Goal: Information Seeking & Learning: Learn about a topic

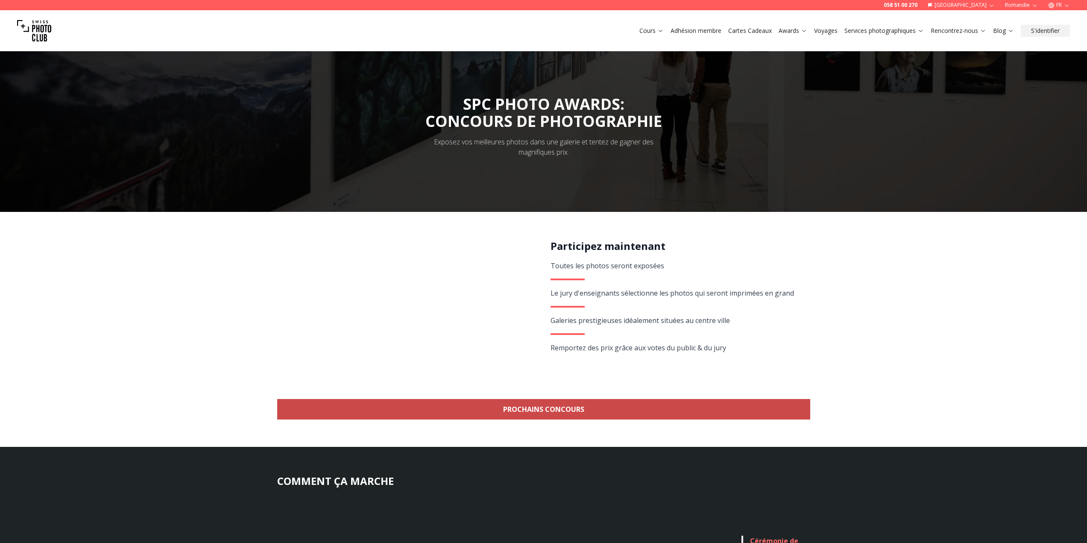
click at [575, 417] on link "Prochains concours" at bounding box center [543, 409] width 533 height 21
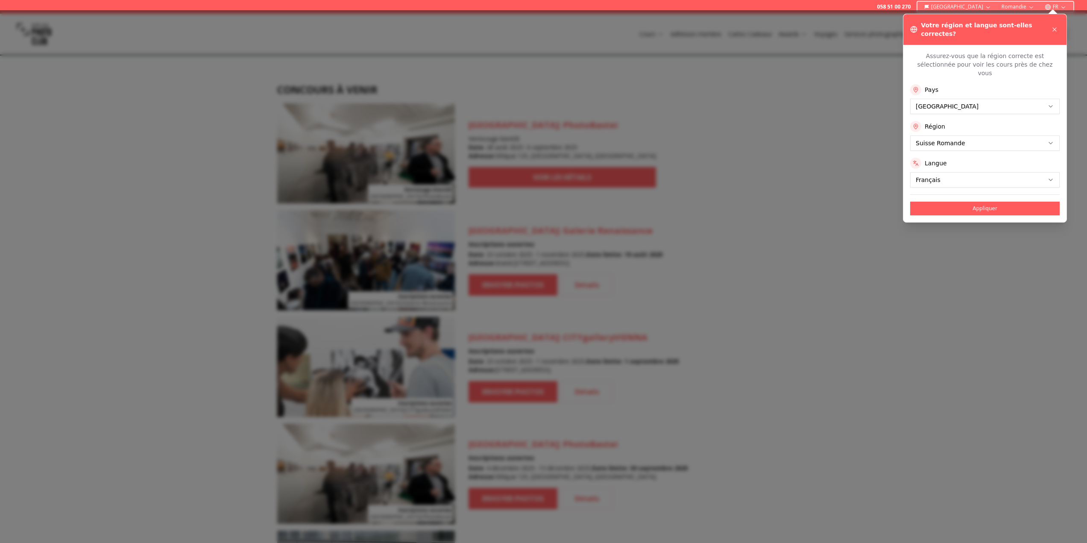
scroll to position [770, 0]
click at [970, 202] on button "Appliquer" at bounding box center [986, 209] width 150 height 14
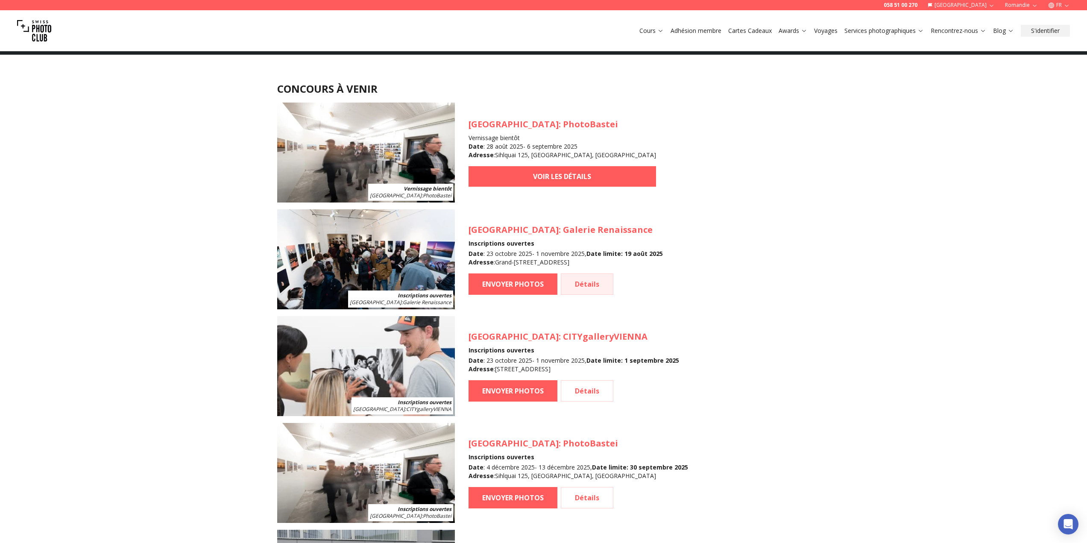
click at [597, 282] on link "Détails" at bounding box center [587, 283] width 53 height 21
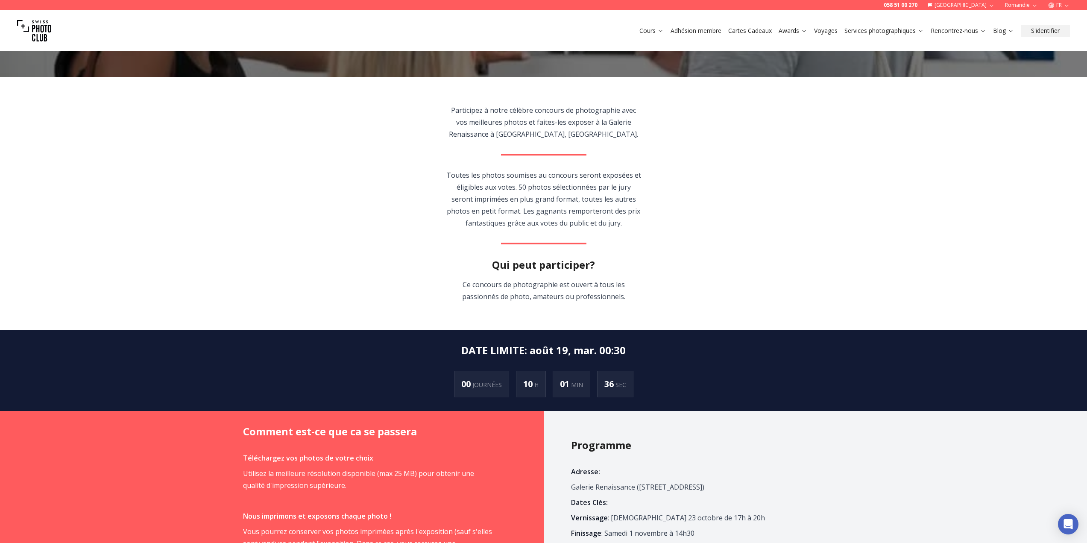
scroll to position [256, 0]
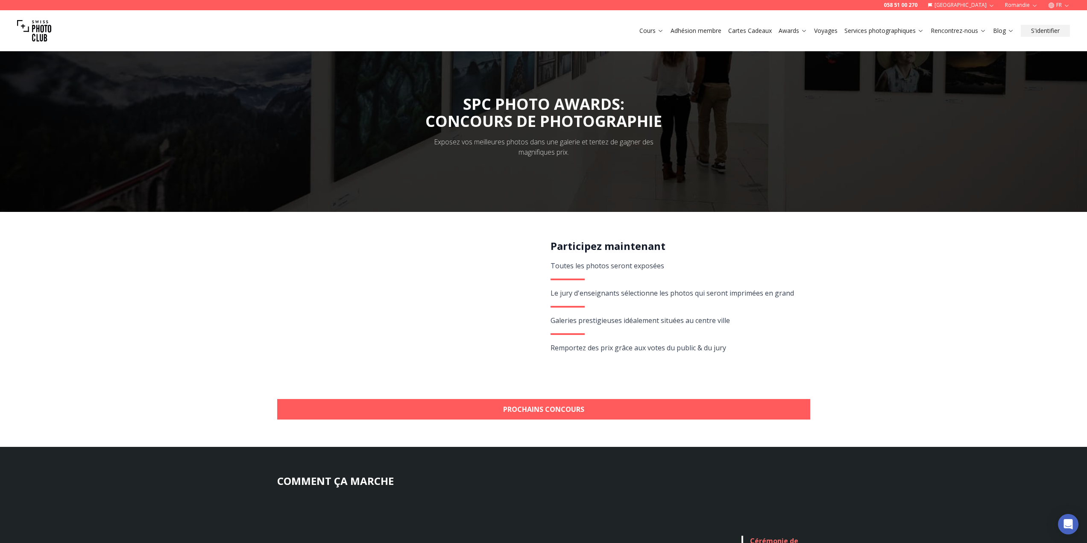
click at [690, 32] on link "Adhésion membre" at bounding box center [696, 30] width 51 height 9
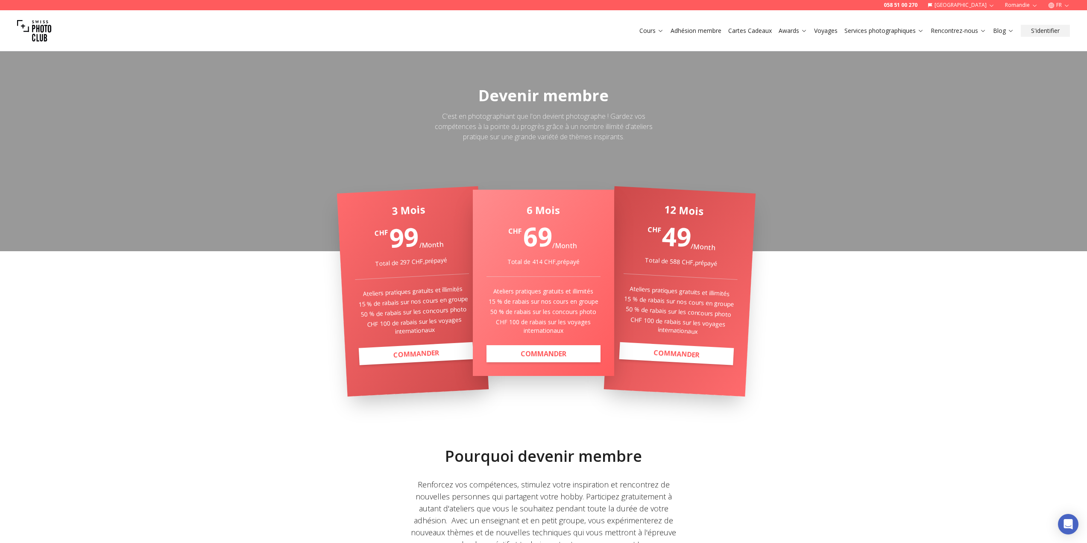
scroll to position [43, 0]
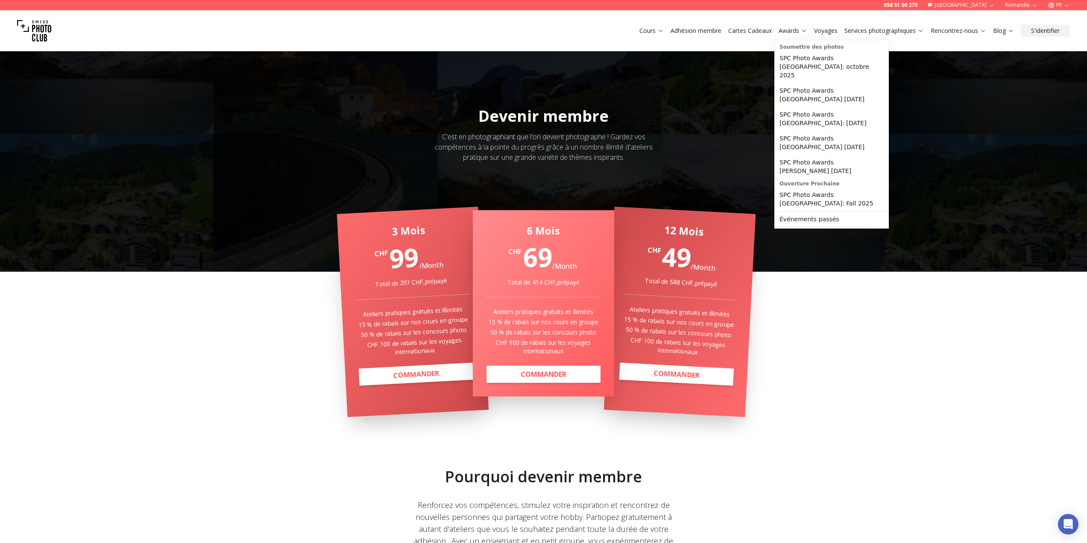
click at [801, 29] on icon at bounding box center [804, 30] width 6 height 6
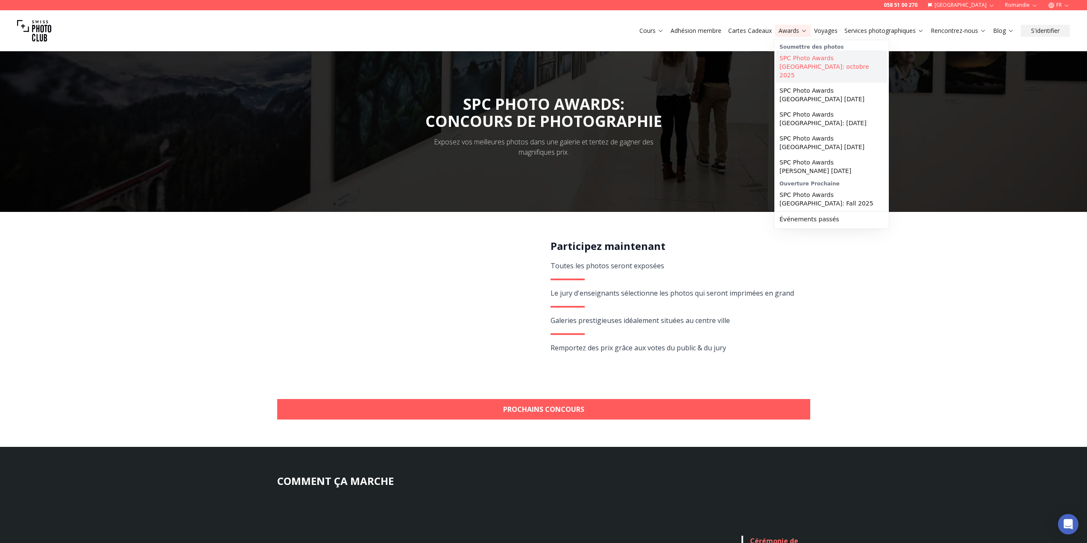
click at [802, 60] on link "SPC Photo Awards [GEOGRAPHIC_DATA]: octobre 2025" at bounding box center [831, 66] width 111 height 32
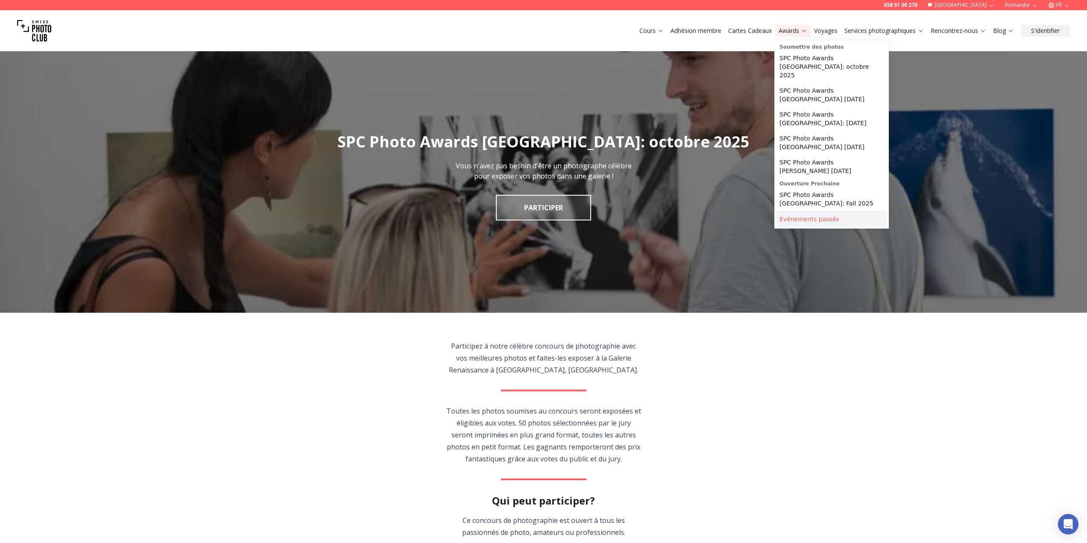
click at [809, 211] on link "Événements passés" at bounding box center [831, 218] width 111 height 15
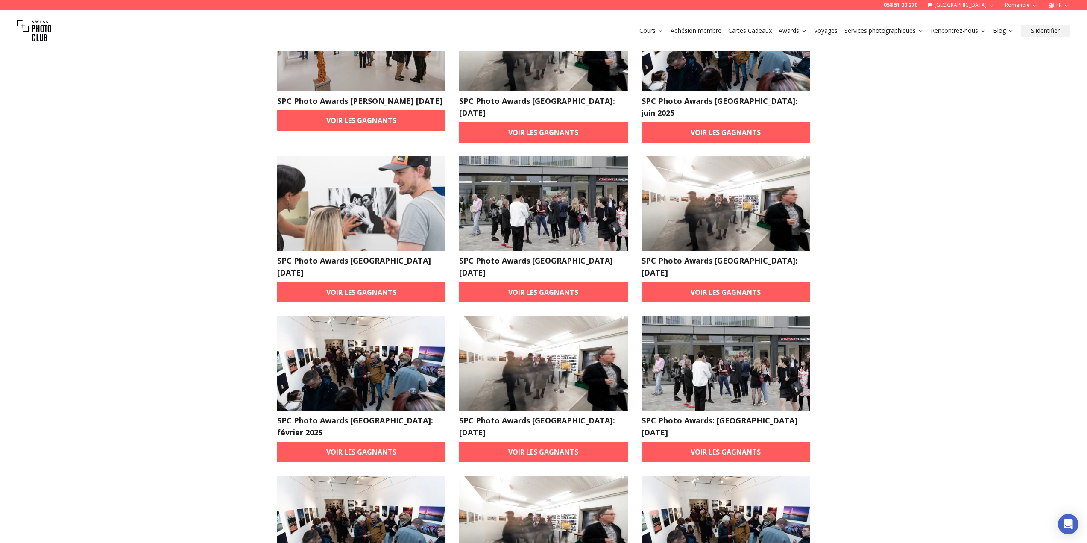
scroll to position [128, 0]
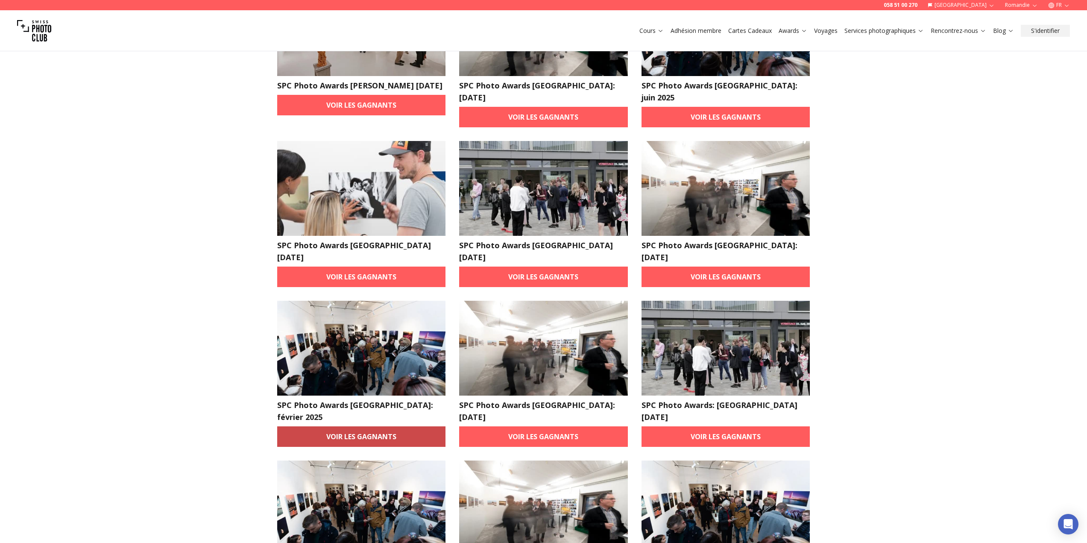
click at [368, 426] on link "Voir les gagnants" at bounding box center [361, 436] width 169 height 21
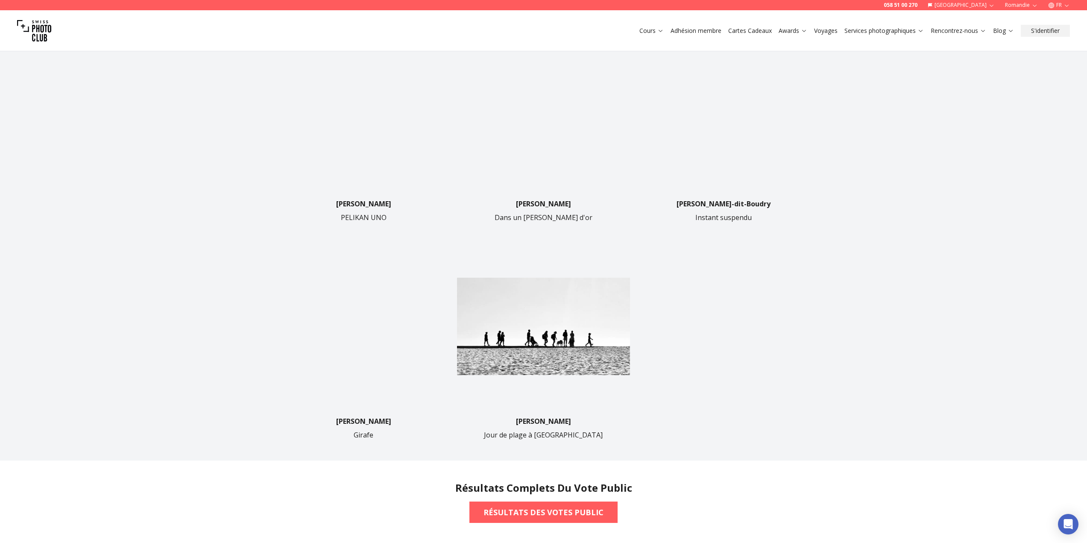
scroll to position [299, 0]
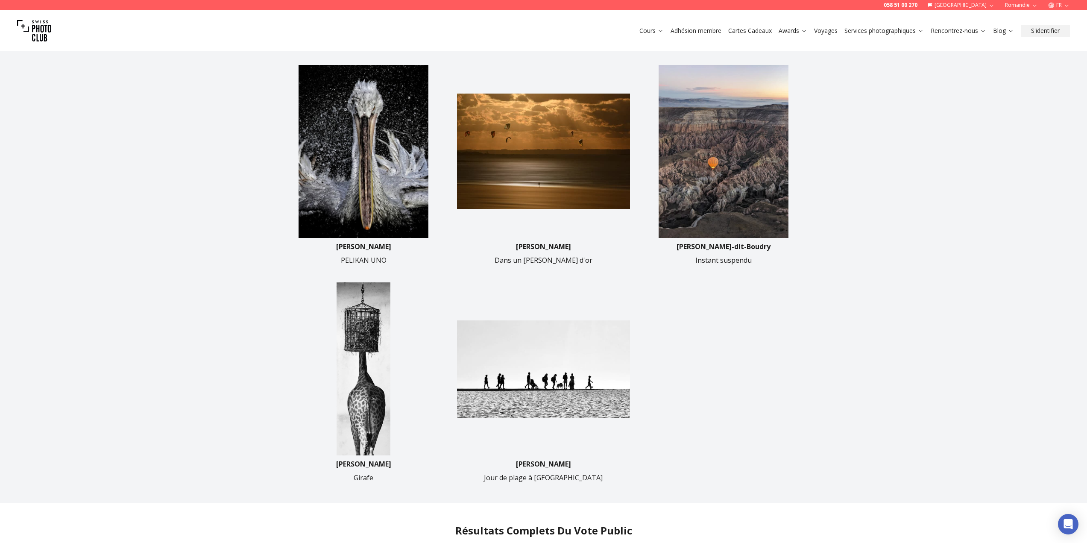
click at [530, 155] on img at bounding box center [543, 151] width 173 height 173
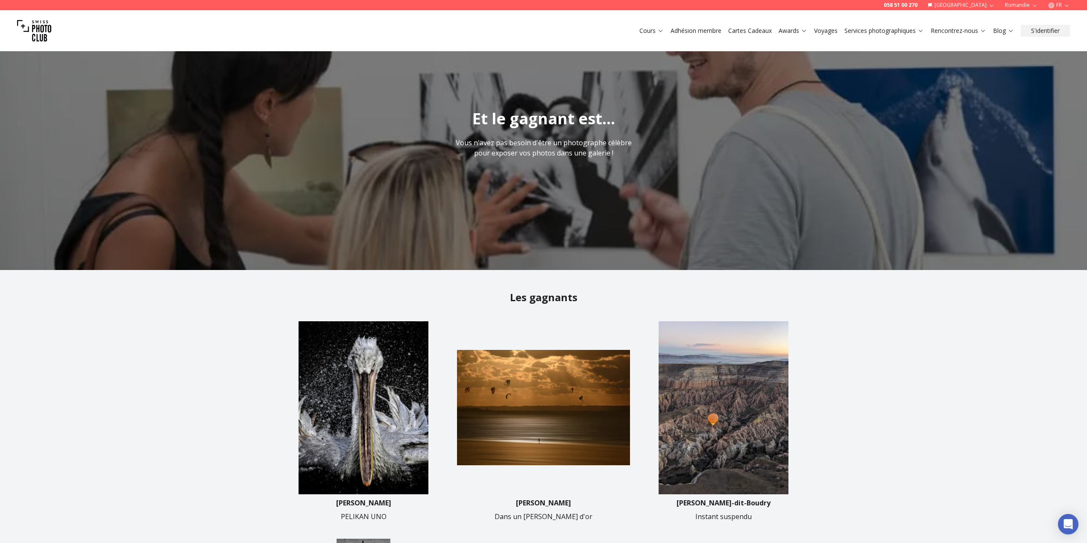
scroll to position [0, 0]
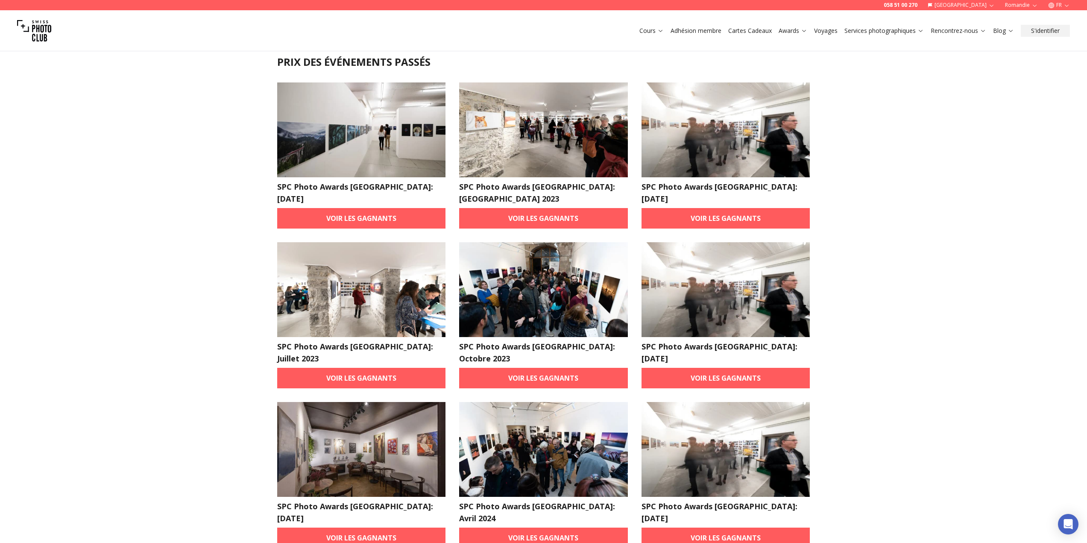
scroll to position [47, 0]
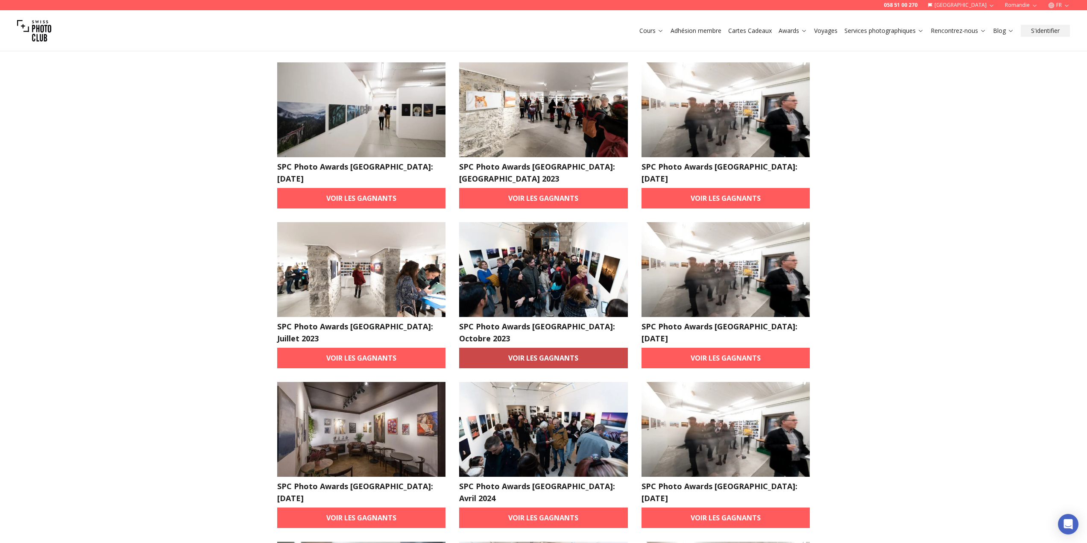
click at [547, 348] on link "Voir les gagnants" at bounding box center [543, 358] width 169 height 21
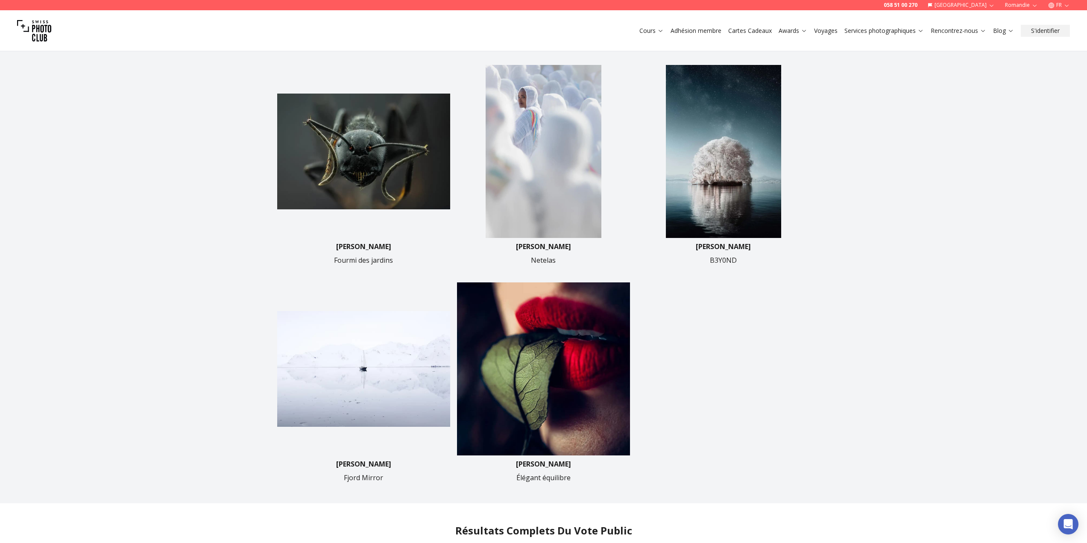
scroll to position [256, 0]
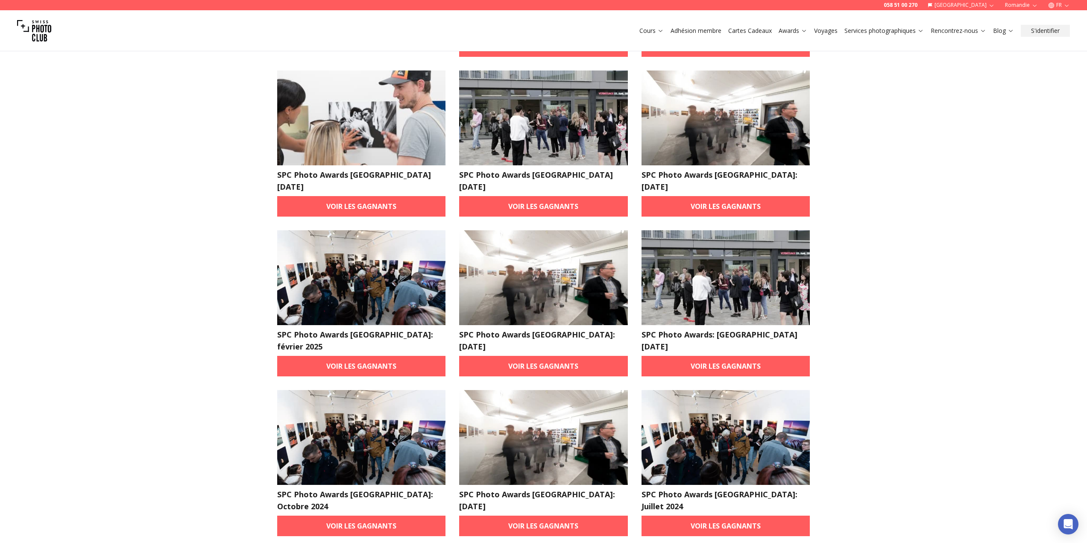
scroll to position [214, 0]
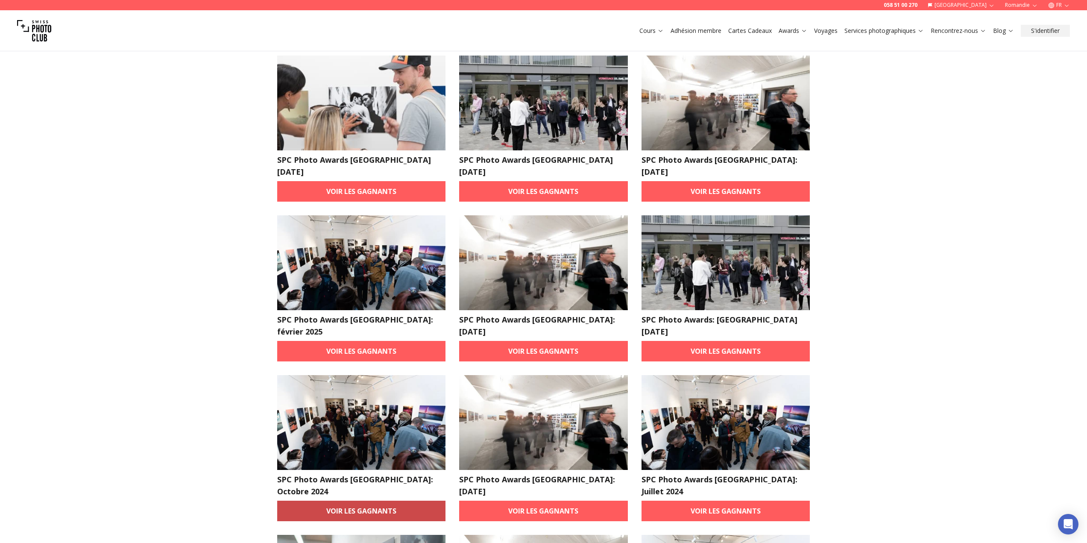
click at [364, 501] on link "Voir les gagnants" at bounding box center [361, 511] width 169 height 21
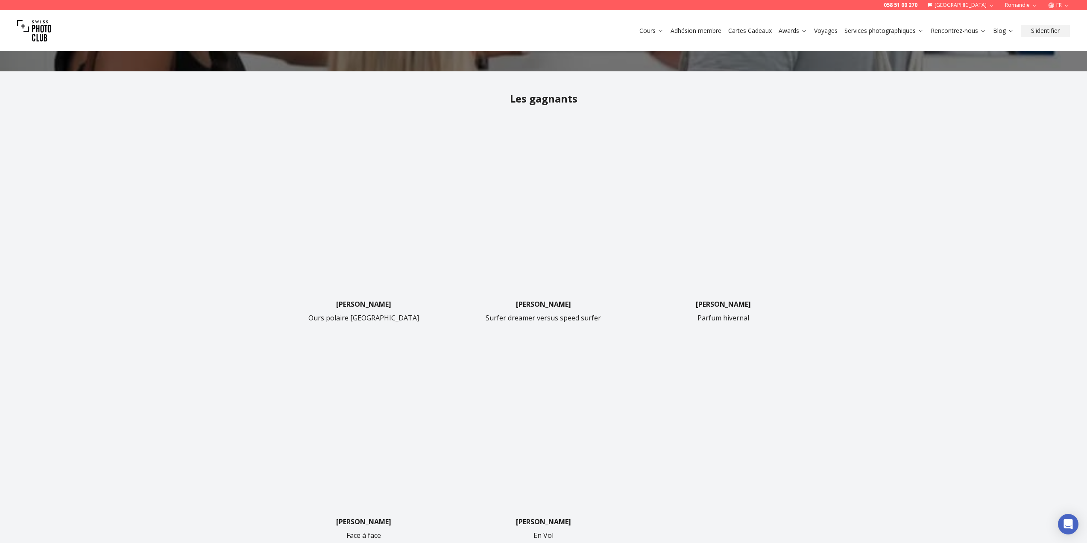
scroll to position [256, 0]
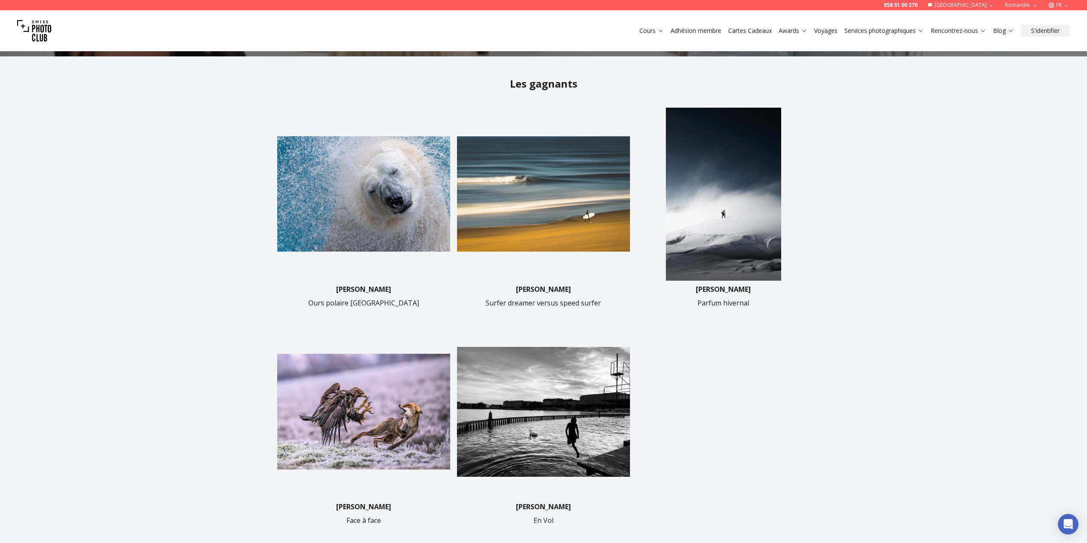
click at [572, 414] on img at bounding box center [543, 411] width 173 height 173
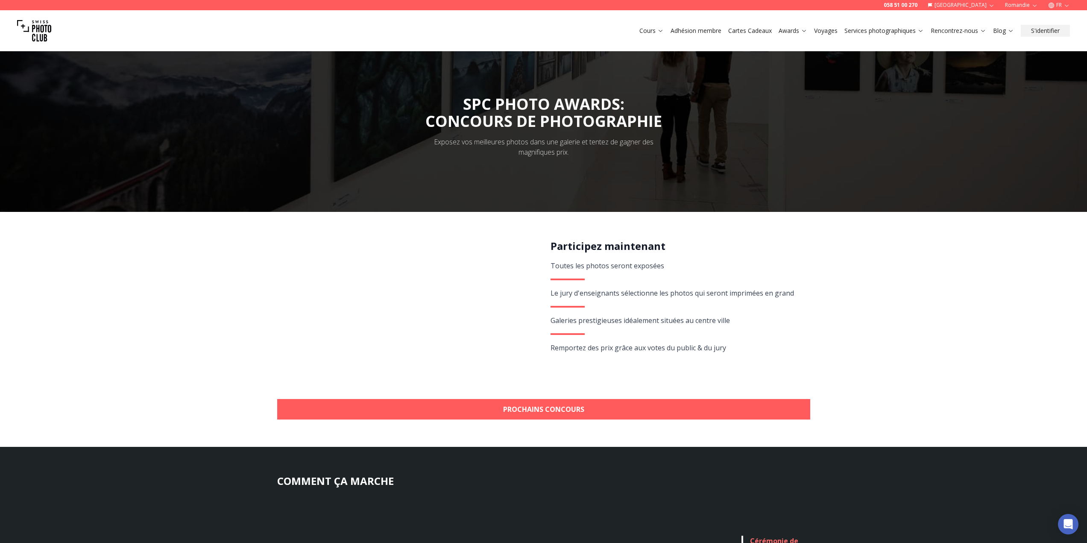
drag, startPoint x: 404, startPoint y: 233, endPoint x: 356, endPoint y: 233, distance: 48.3
